Goal: Navigation & Orientation: Find specific page/section

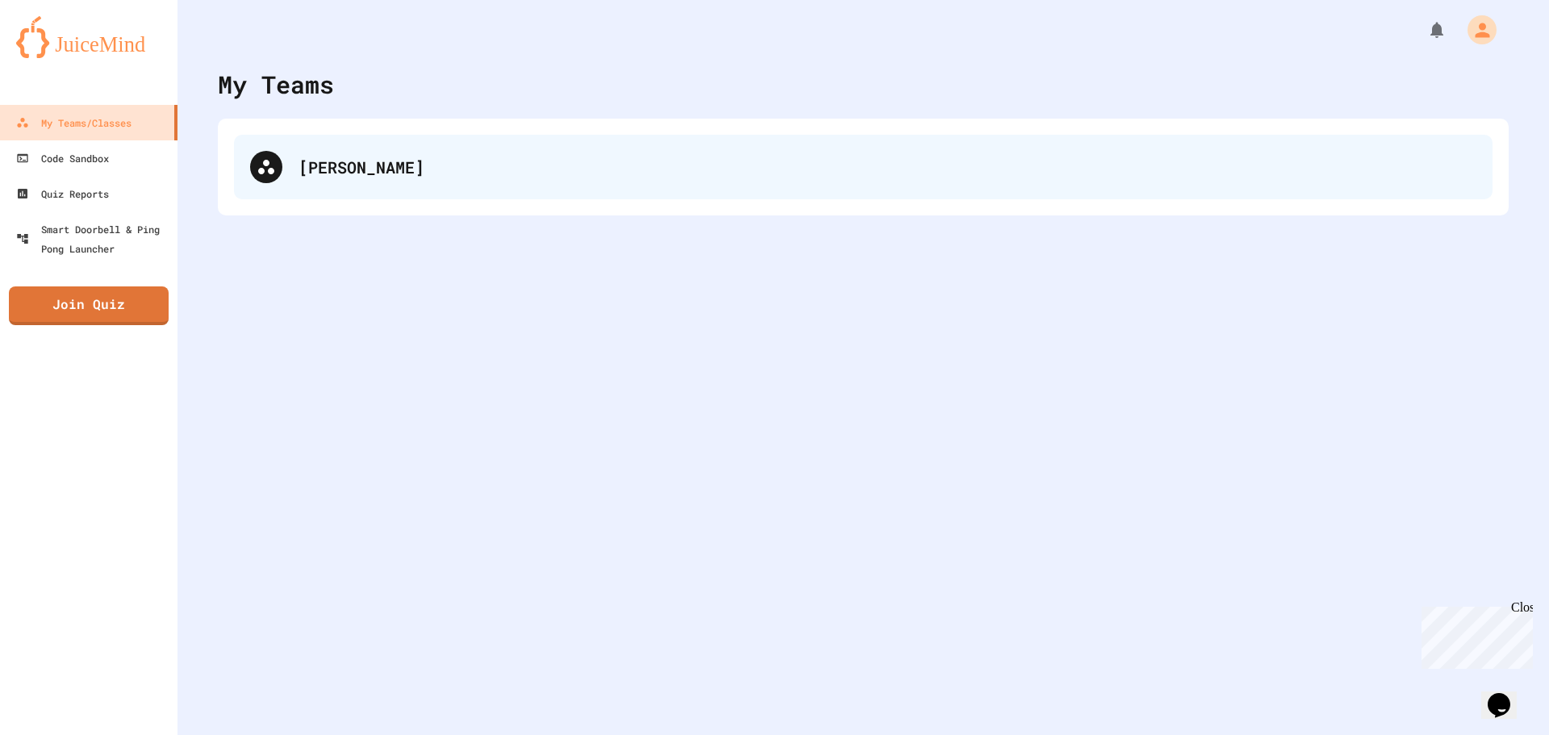
click at [388, 160] on div "[PERSON_NAME]" at bounding box center [888, 167] width 1178 height 24
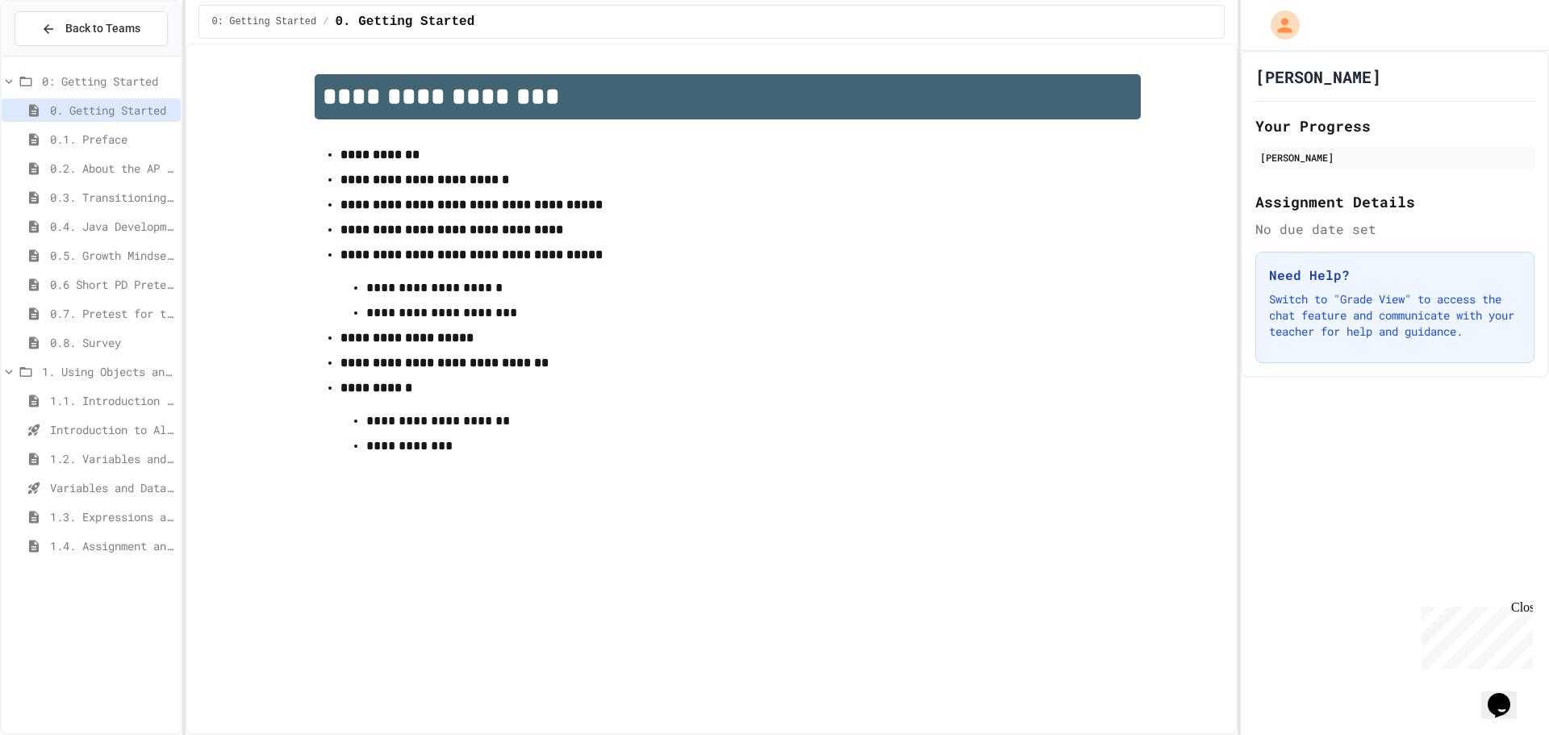
click at [69, 549] on span "1.4. Assignment and Input" at bounding box center [112, 545] width 124 height 17
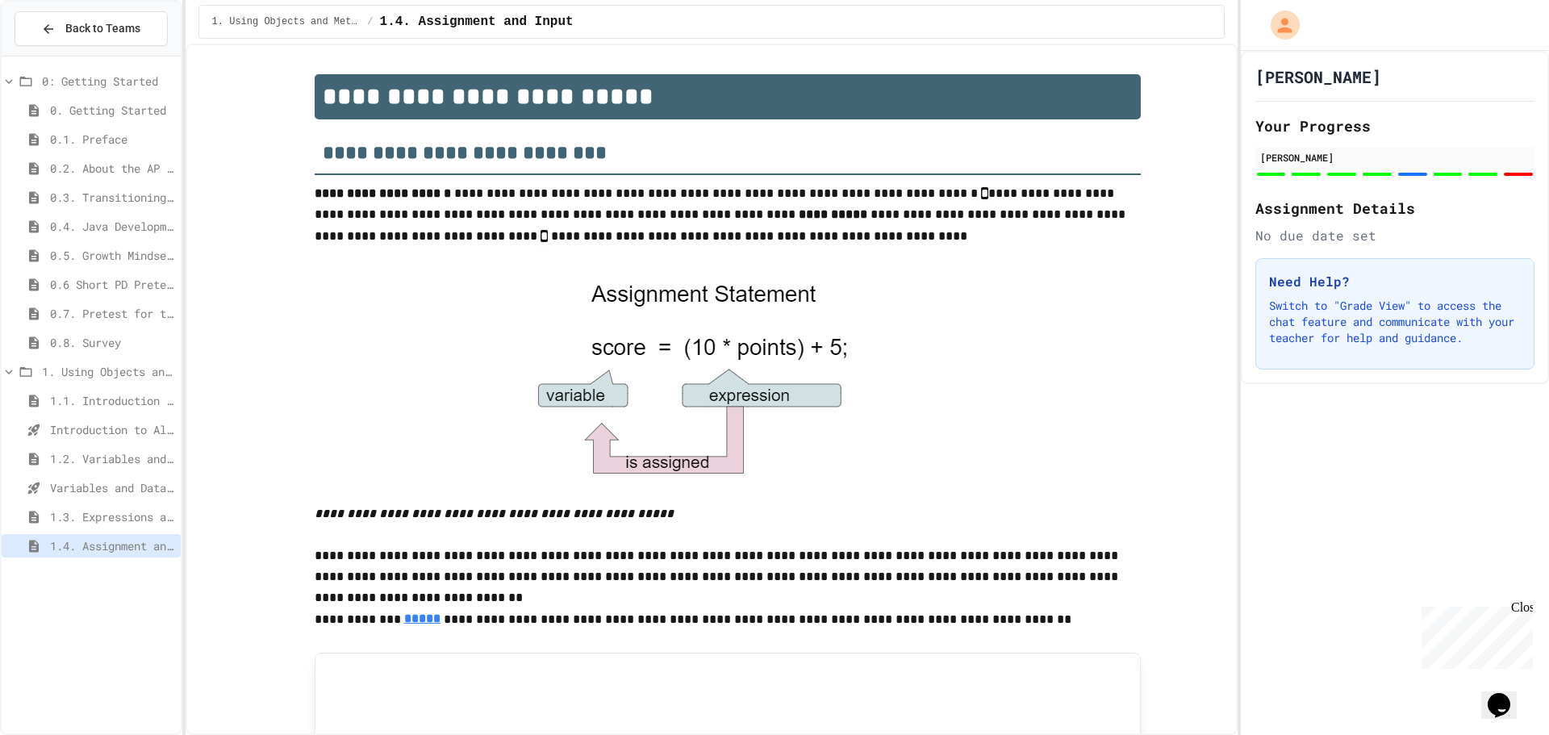
scroll to position [900, 0]
